Goal: Information Seeking & Learning: Learn about a topic

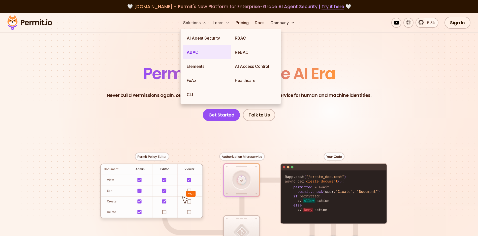
click at [197, 50] on link "ABAC" at bounding box center [206, 52] width 48 height 14
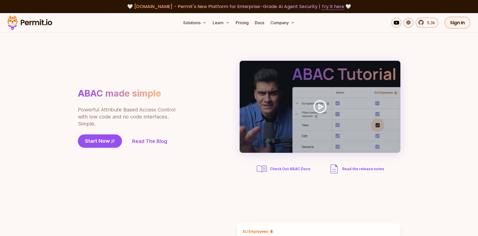
click at [450, 61] on section "ABAC made simple Powerful Attribute Based Access Control with low code and no c…" at bounding box center [239, 117] width 478 height 170
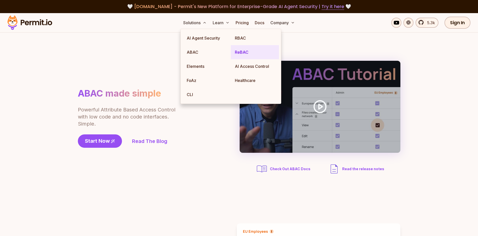
click at [241, 57] on link "ReBAC" at bounding box center [255, 52] width 48 height 14
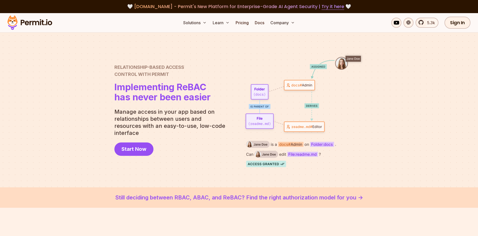
click at [405, 62] on div at bounding box center [239, 109] width 478 height 155
click at [243, 23] on link "Pricing" at bounding box center [241, 23] width 17 height 10
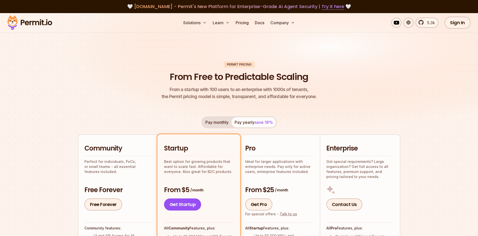
click at [326, 41] on img at bounding box center [239, 76] width 478 height 127
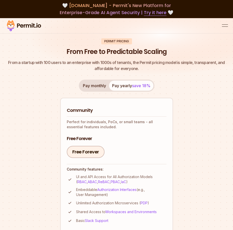
click at [224, 23] on button "open menu" at bounding box center [225, 26] width 6 height 6
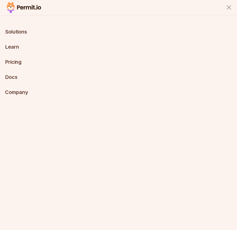
click at [13, 33] on button "Solutions" at bounding box center [16, 31] width 22 height 7
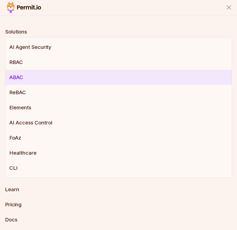
click at [22, 75] on link "ABAC" at bounding box center [118, 77] width 226 height 15
